Goal: Find specific page/section: Find specific page/section

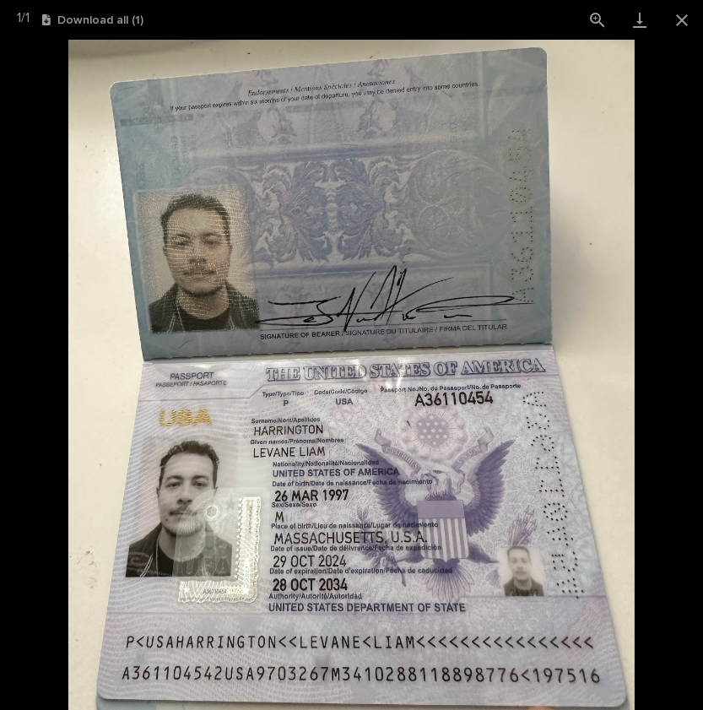
scroll to position [2799, 0]
click at [680, 24] on button "Close gallery" at bounding box center [682, 20] width 42 height 40
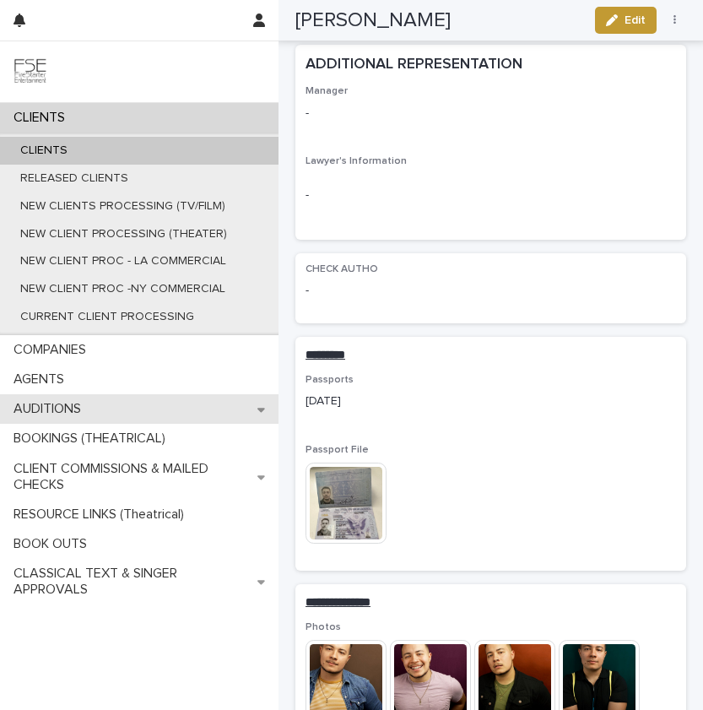
click at [83, 407] on p "AUDITIONS" at bounding box center [51, 409] width 88 height 16
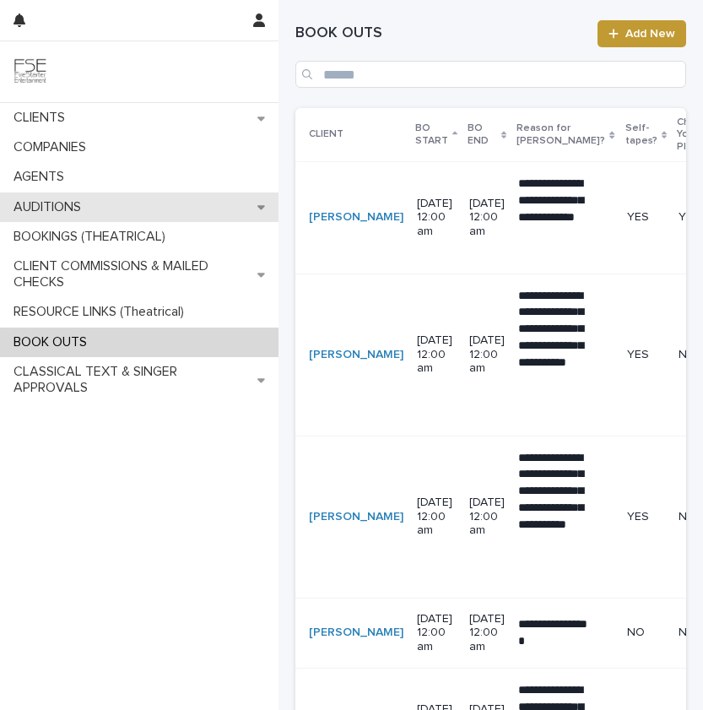
click at [186, 219] on div "AUDITIONS" at bounding box center [139, 207] width 279 height 30
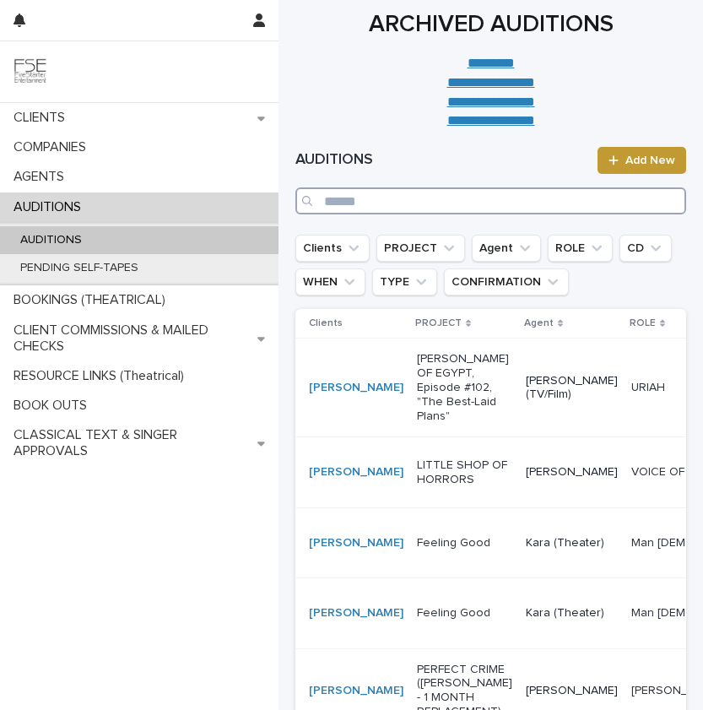
click at [404, 194] on input "Search" at bounding box center [490, 200] width 391 height 27
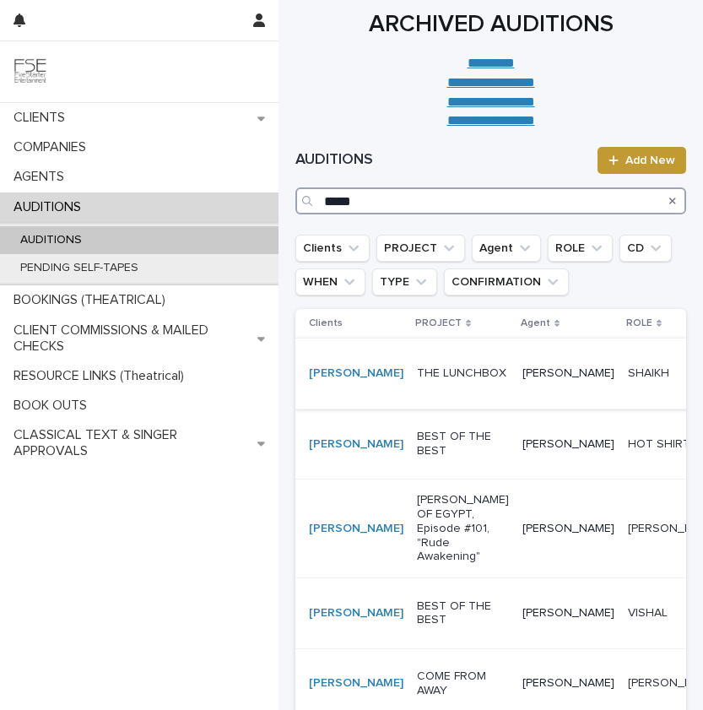
type input "****"
click at [621, 404] on td "[DEMOGRAPHIC_DATA][PERSON_NAME]" at bounding box center [680, 374] width 119 height 70
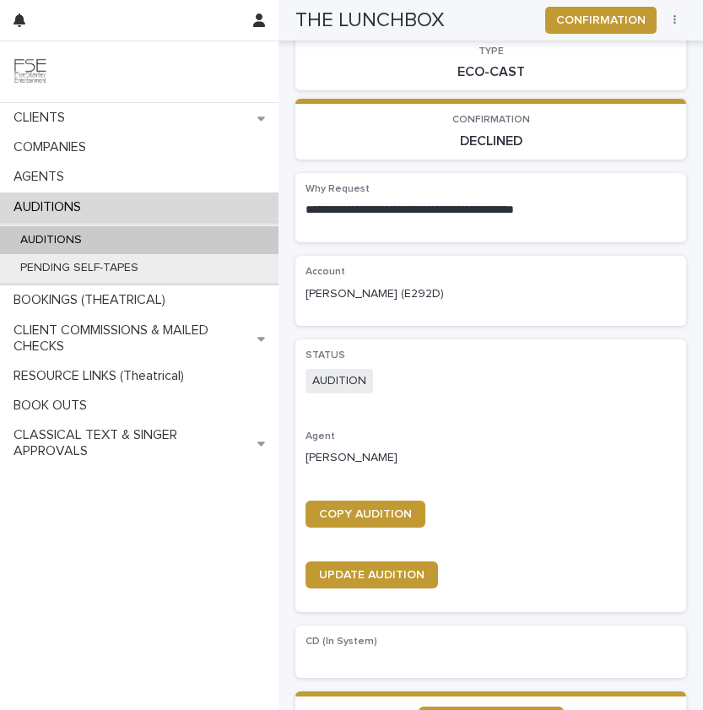
scroll to position [273, 0]
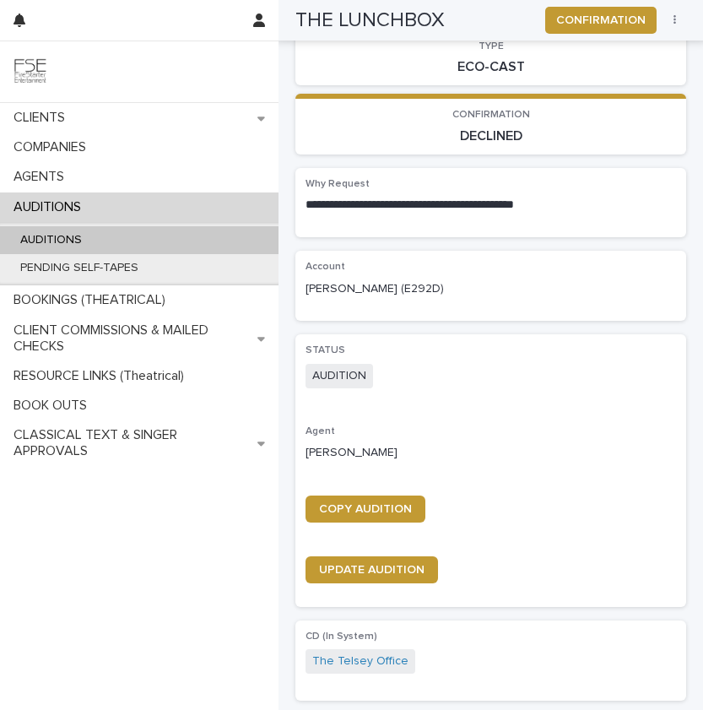
click at [194, 239] on div "AUDITIONS" at bounding box center [139, 240] width 279 height 28
